Goal: Find specific page/section: Find specific page/section

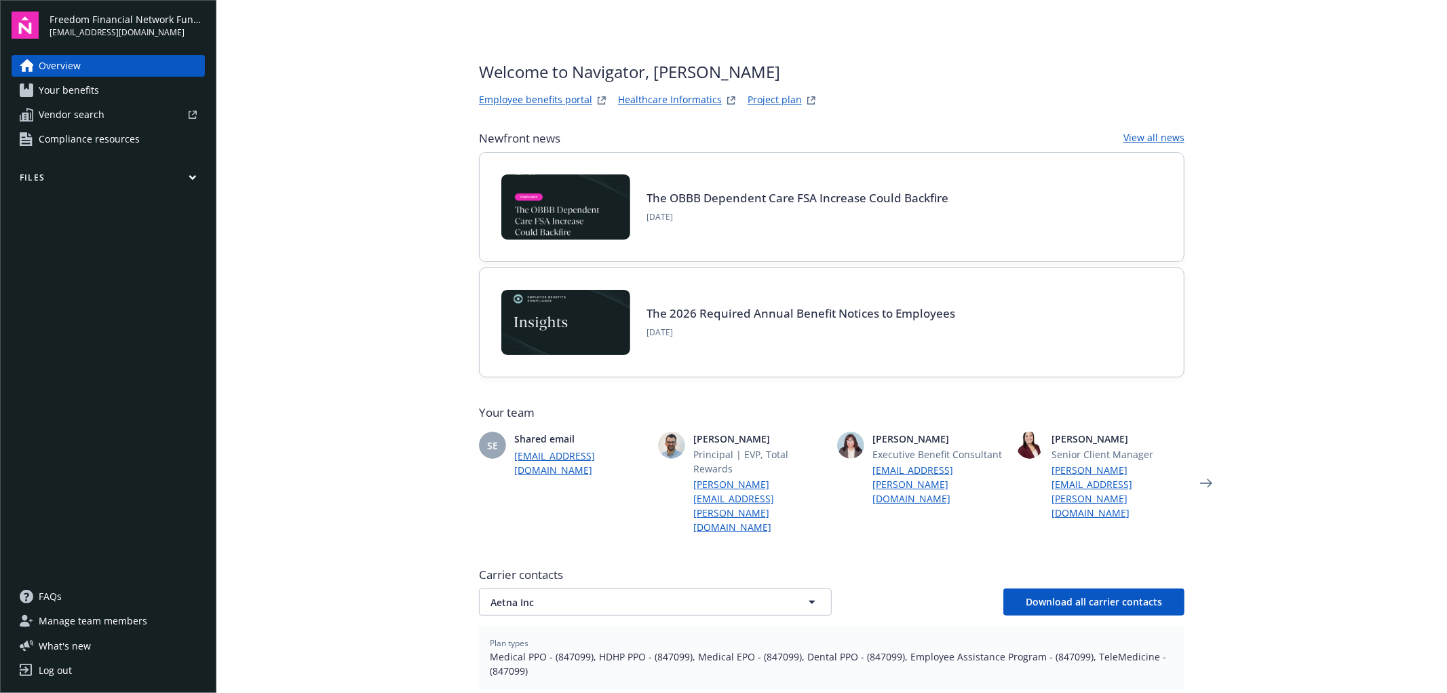
click at [518, 98] on link "Employee benefits portal" at bounding box center [535, 100] width 113 height 16
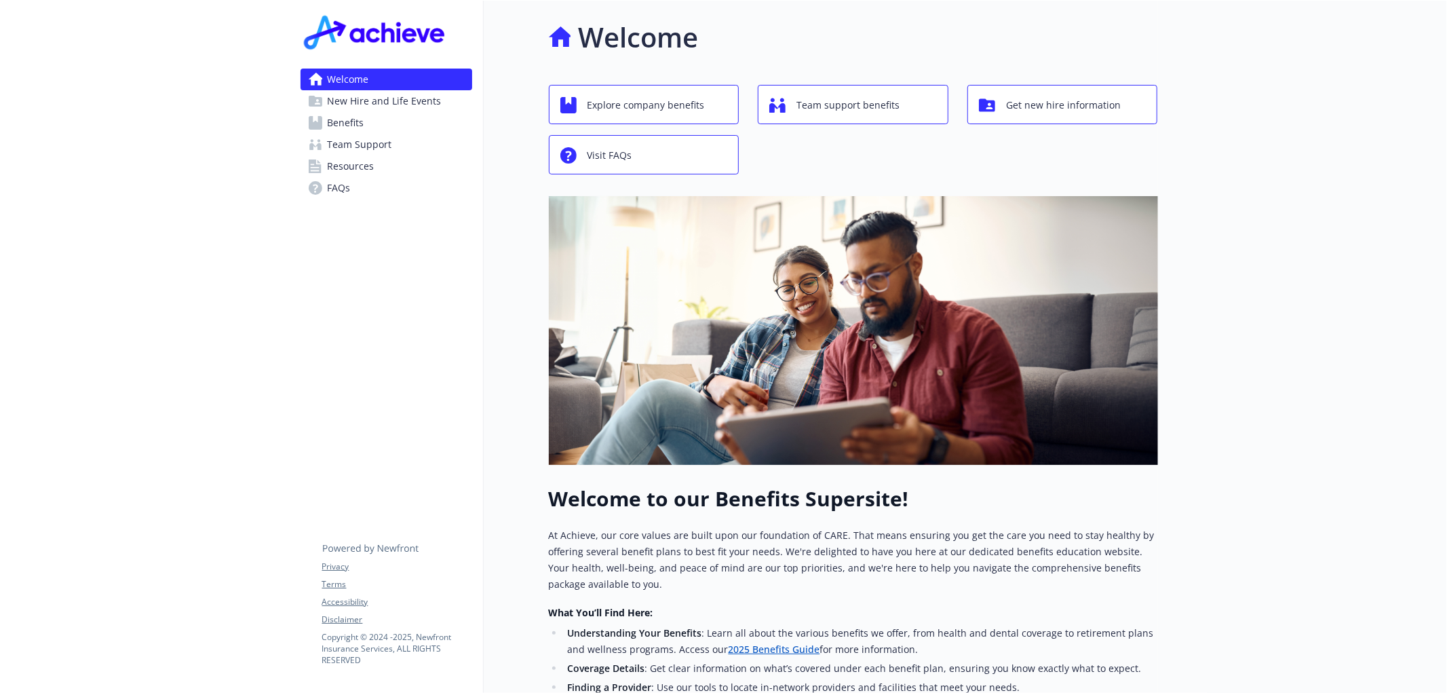
click at [350, 162] on span "Resources" at bounding box center [351, 166] width 47 height 22
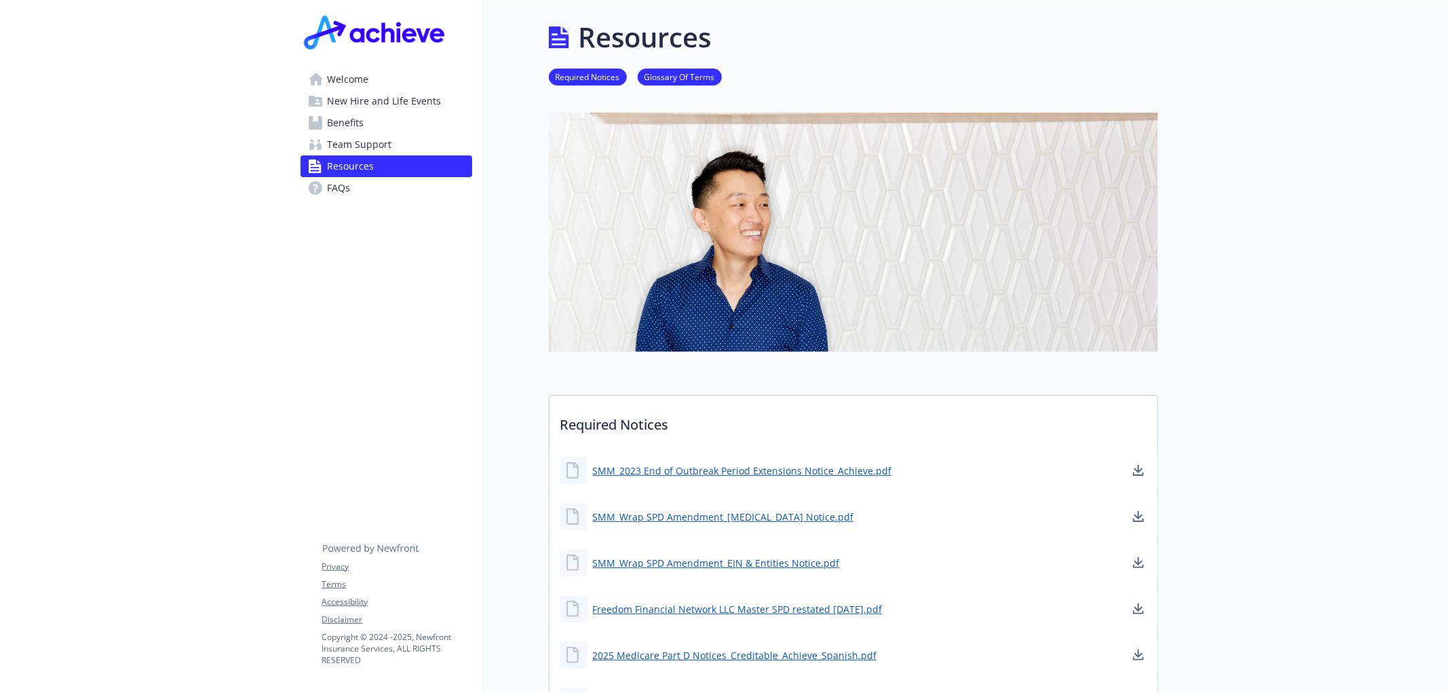
click at [389, 143] on span "Team Support" at bounding box center [360, 145] width 64 height 22
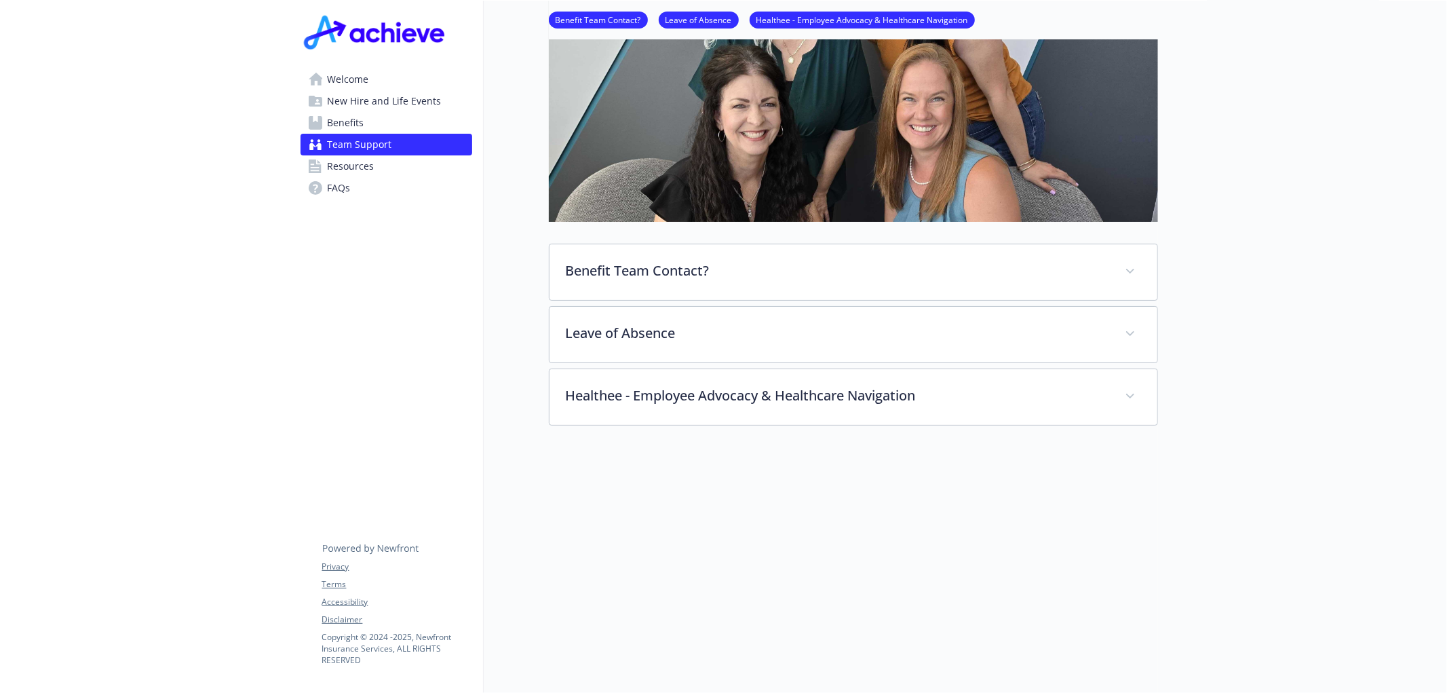
scroll to position [245, 0]
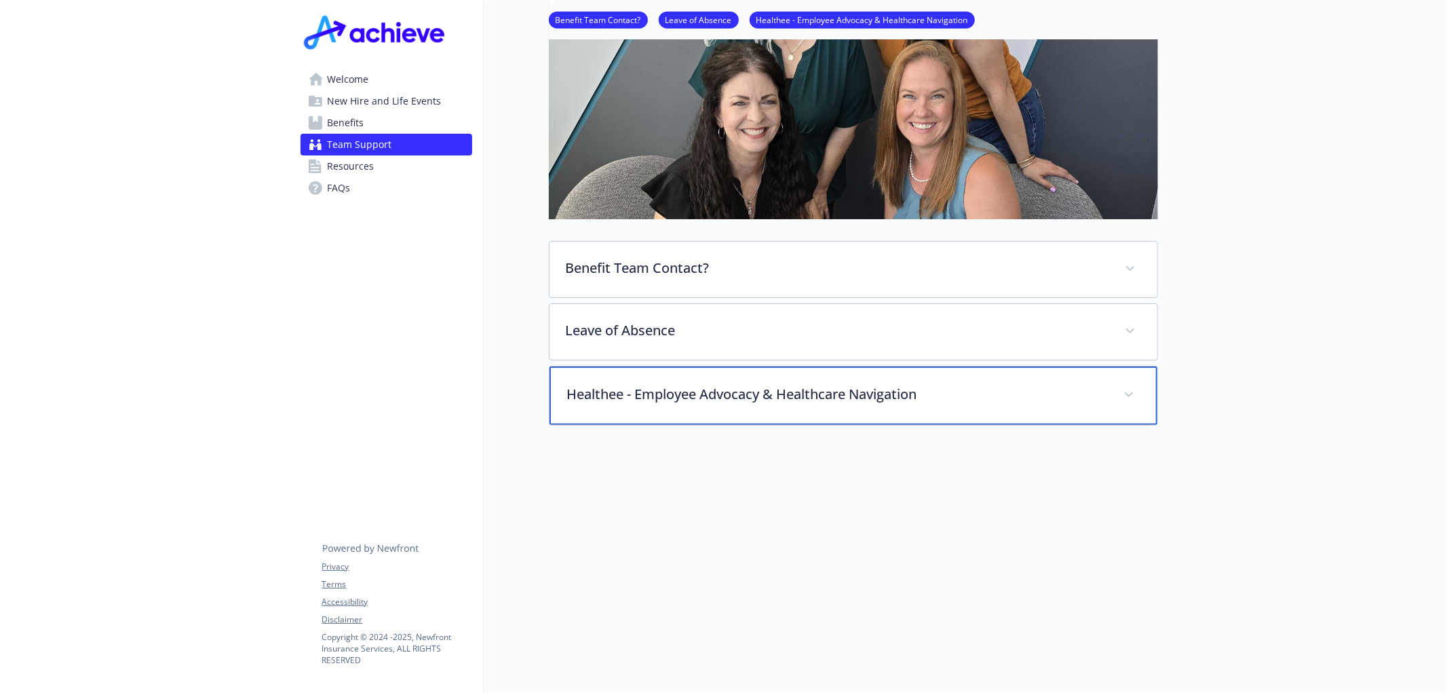
click at [1023, 384] on p "Healthee - Employee Advocacy & Healthcare Navigation" at bounding box center [837, 394] width 540 height 20
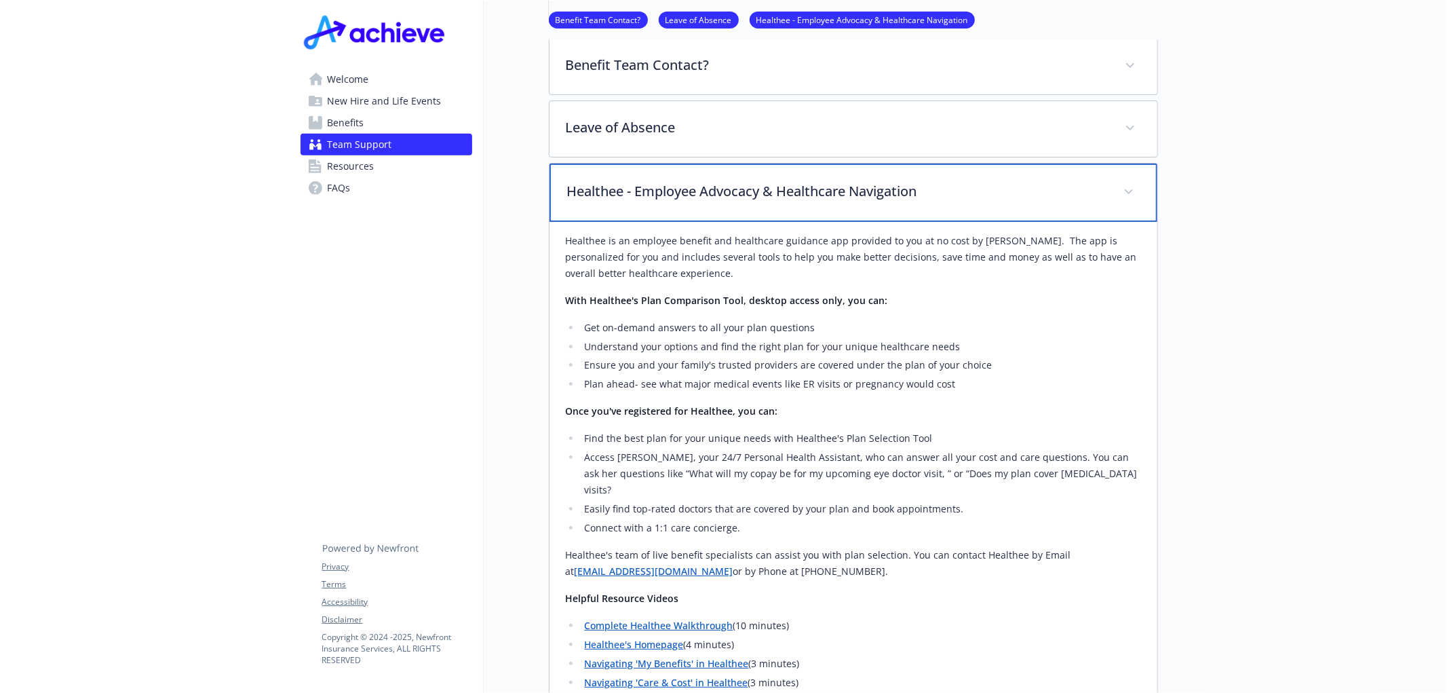
scroll to position [352, 0]
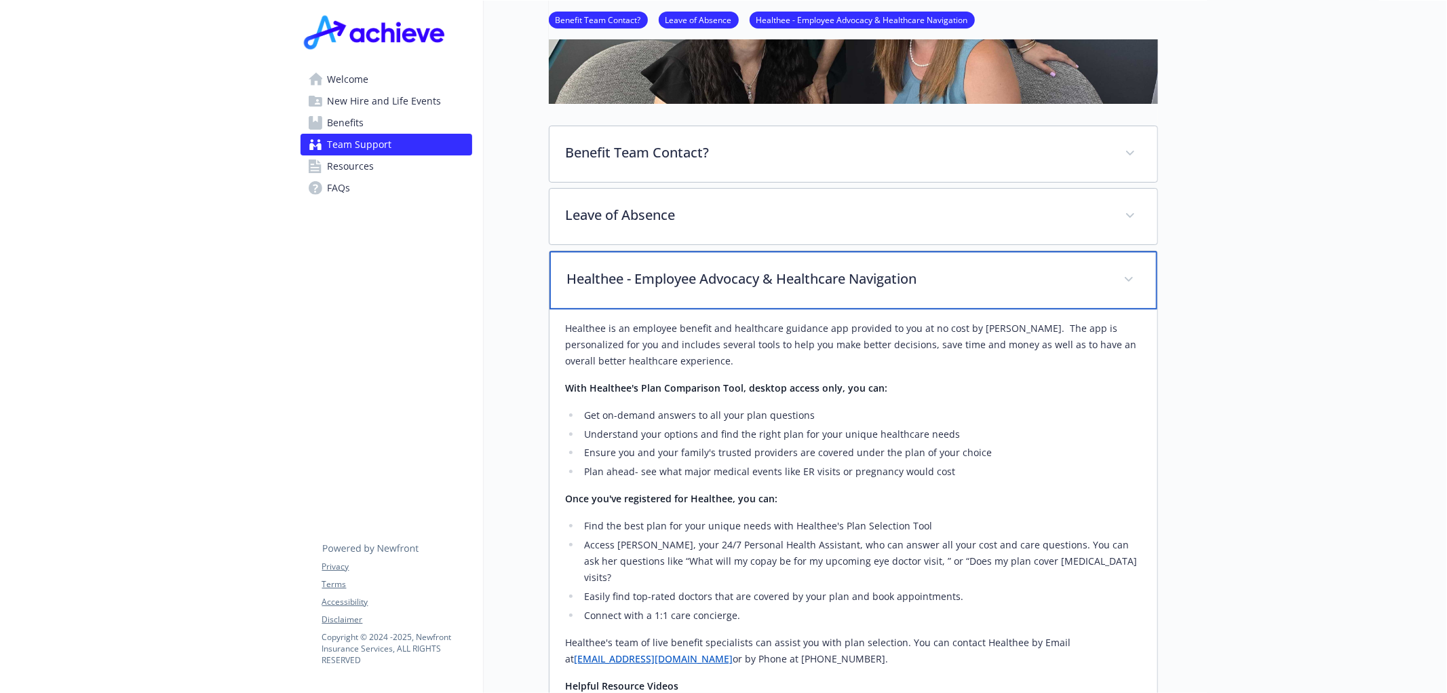
click at [763, 286] on p "Healthee - Employee Advocacy & Healthcare Navigation" at bounding box center [837, 279] width 540 height 20
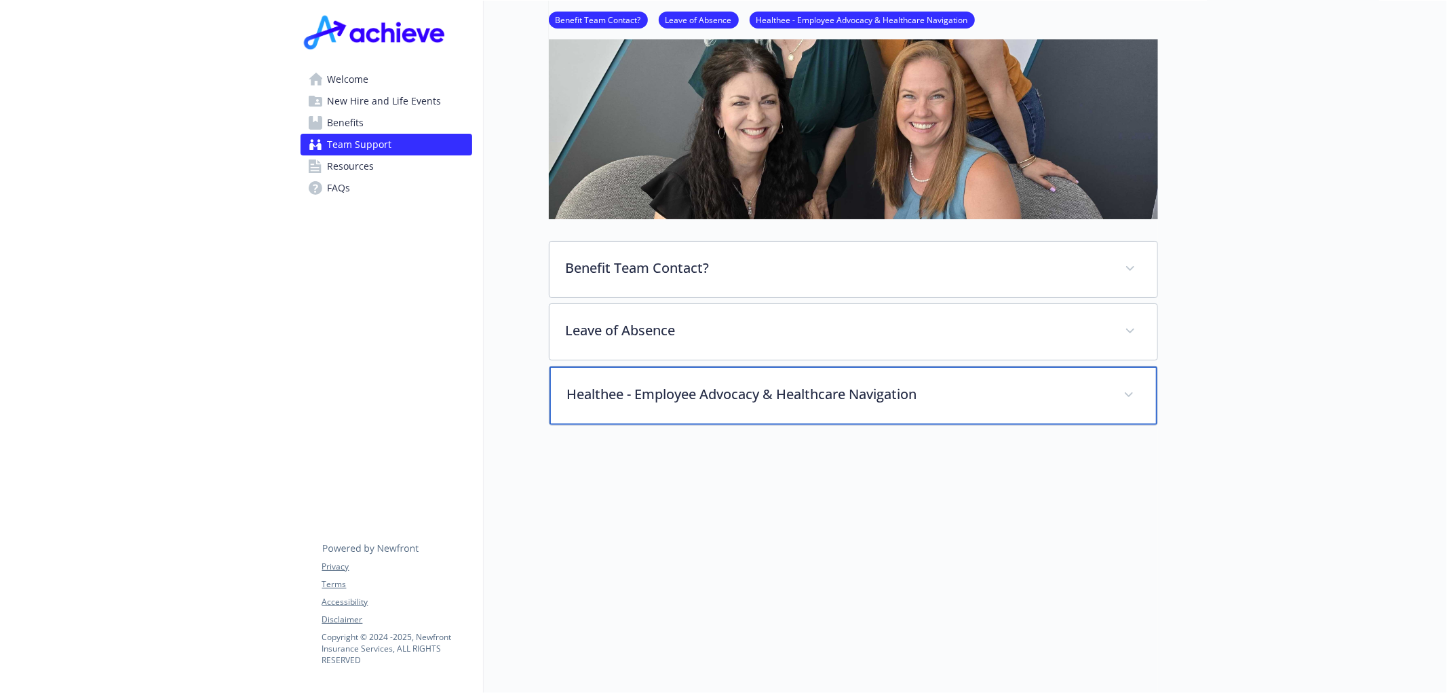
scroll to position [0, 0]
